Goal: Find specific page/section: Find specific page/section

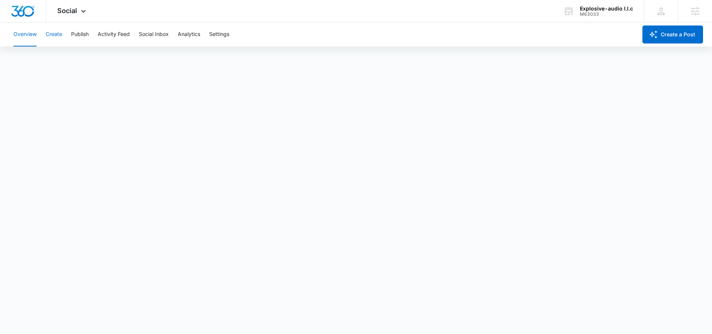
click at [56, 34] on button "Create" at bounding box center [54, 34] width 16 height 24
click at [79, 36] on button "Publish" at bounding box center [80, 34] width 18 height 24
click at [48, 33] on button "Create" at bounding box center [54, 34] width 16 height 24
click at [80, 55] on button "Approvals" at bounding box center [73, 57] width 25 height 21
click at [606, 18] on div "Explosive-audio l.l.c M63033 Your Accounts View All" at bounding box center [598, 11] width 92 height 22
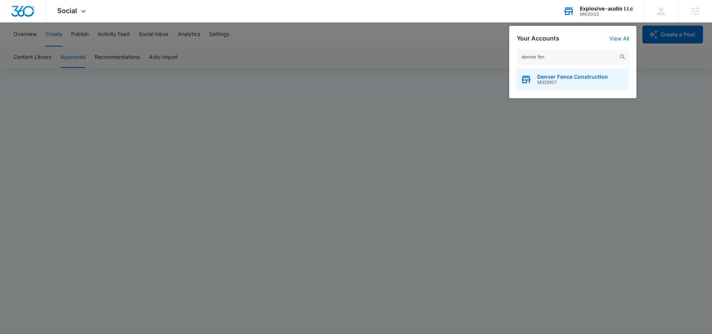
type input "denver fen"
click at [585, 87] on div "Denver Fence Construction M333107" at bounding box center [573, 79] width 112 height 22
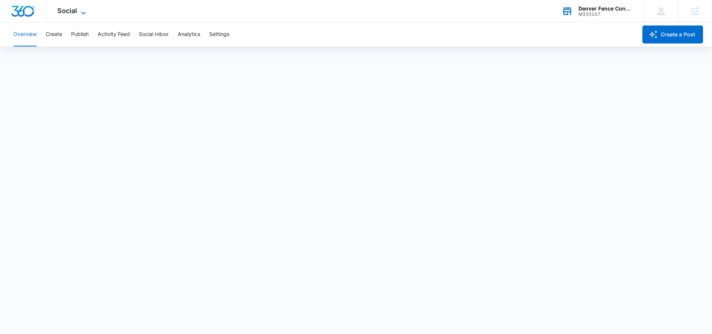
click at [82, 12] on icon at bounding box center [83, 13] width 9 height 9
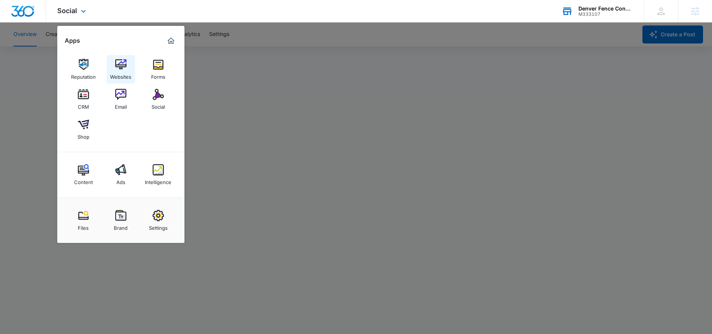
click at [124, 73] on div "Websites" at bounding box center [120, 75] width 21 height 10
